Goal: Task Accomplishment & Management: Manage account settings

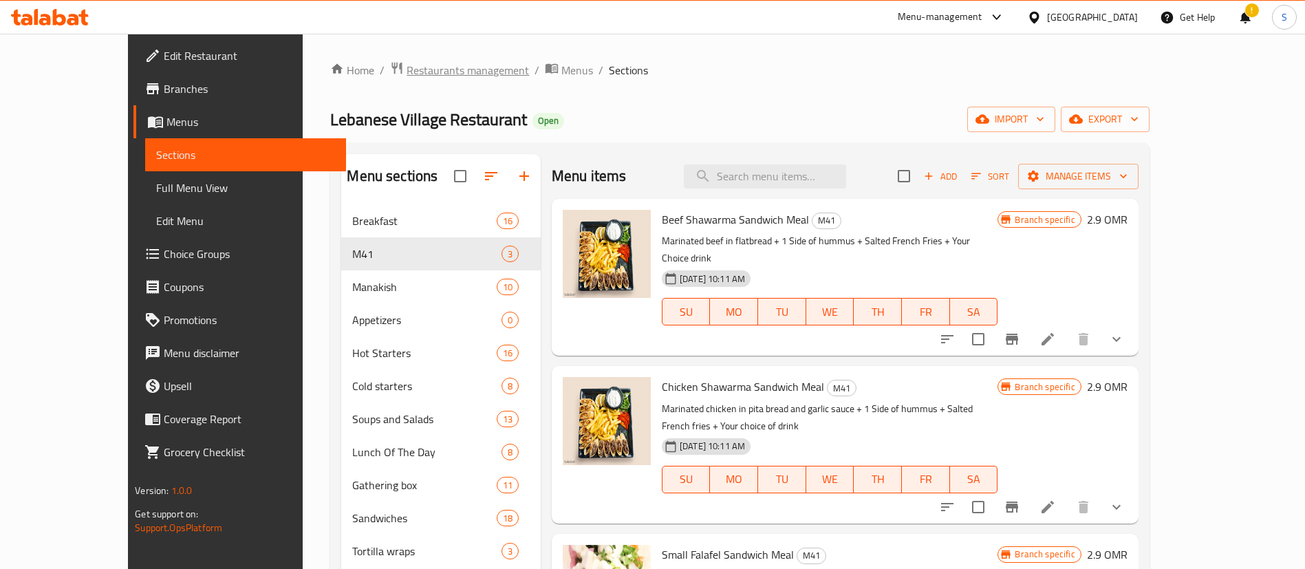
click at [407, 76] on span "Restaurants management" at bounding box center [468, 70] width 122 height 17
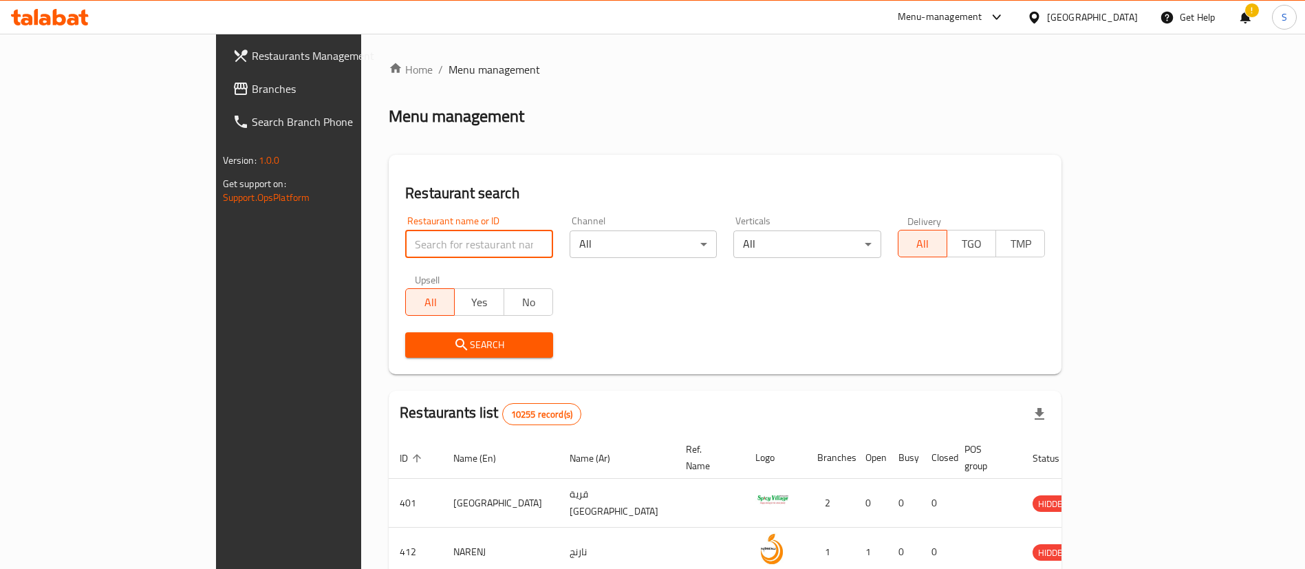
click at [405, 250] on input "search" at bounding box center [479, 244] width 148 height 28
type input "turkish [PERSON_NAME]"
click button "Search" at bounding box center [479, 344] width 148 height 25
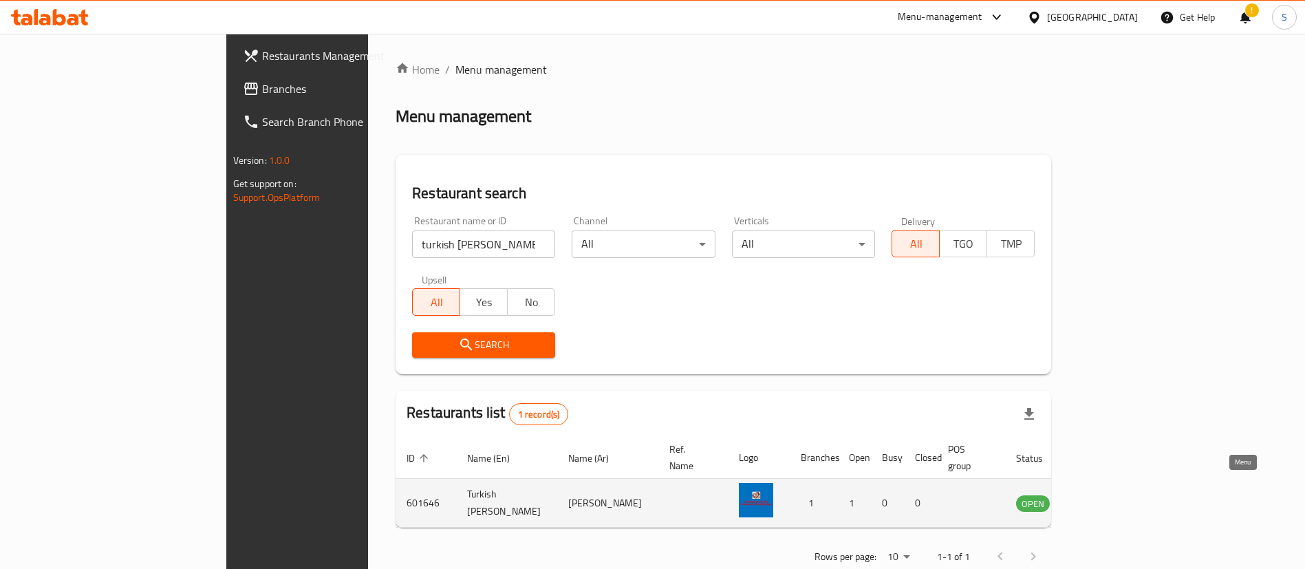
click at [1104, 498] on icon "enhanced table" at bounding box center [1096, 504] width 15 height 12
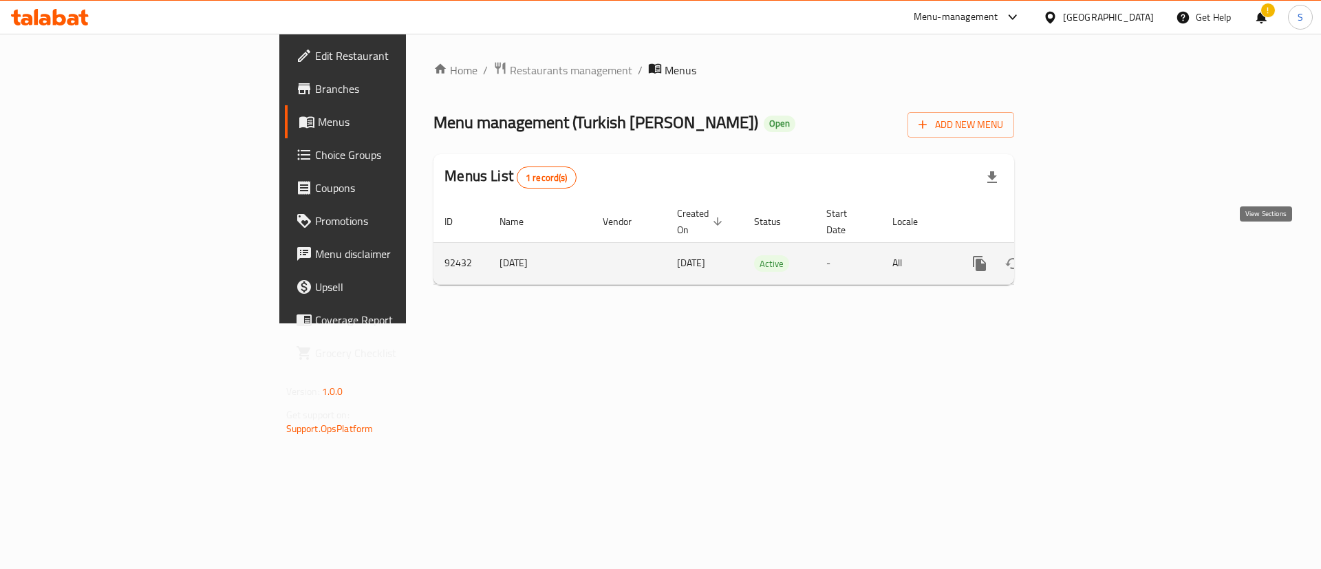
click at [1087, 255] on icon "enhanced table" at bounding box center [1079, 263] width 17 height 17
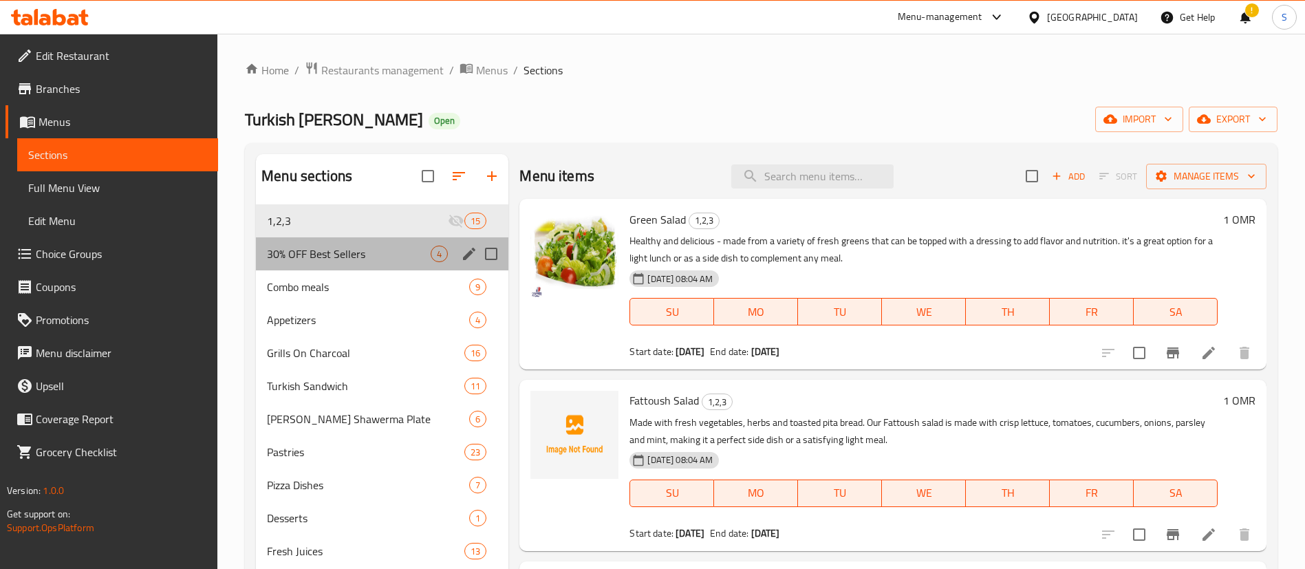
click at [372, 265] on div "30% OFF Best Sellers 4" at bounding box center [382, 253] width 252 height 33
